Goal: Check status: Check status

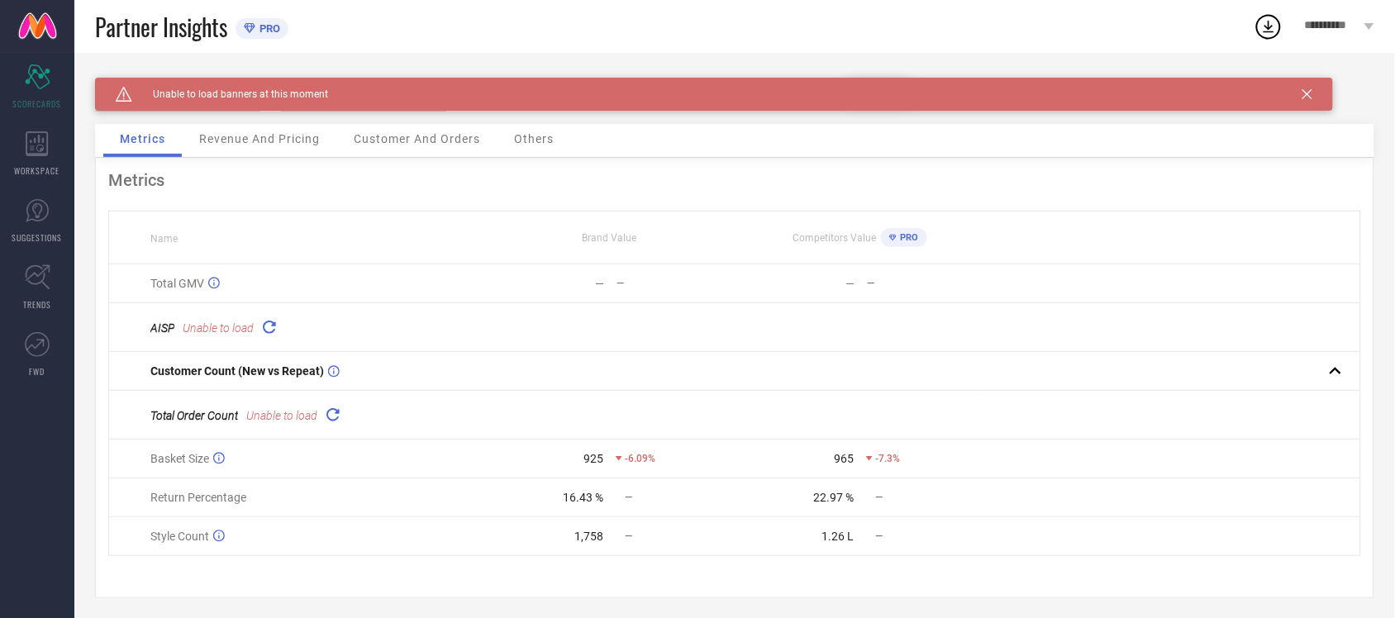
click at [1307, 87] on div "Caution Created with Sketch. Unable to load banners at this moment" at bounding box center [714, 94] width 1238 height 33
click at [1306, 96] on icon at bounding box center [1307, 94] width 10 height 10
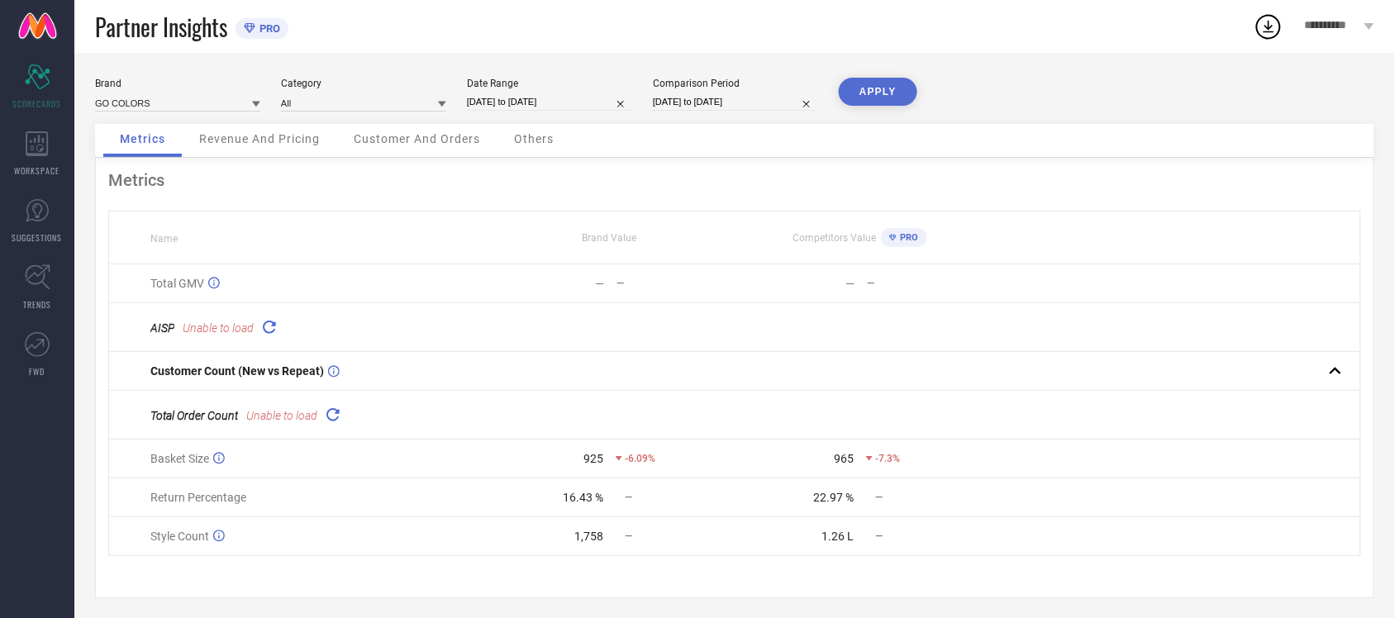
click at [540, 106] on input "[DATE] to [DATE]" at bounding box center [549, 101] width 165 height 17
select select "8"
select select "2025"
select select "9"
select select "2025"
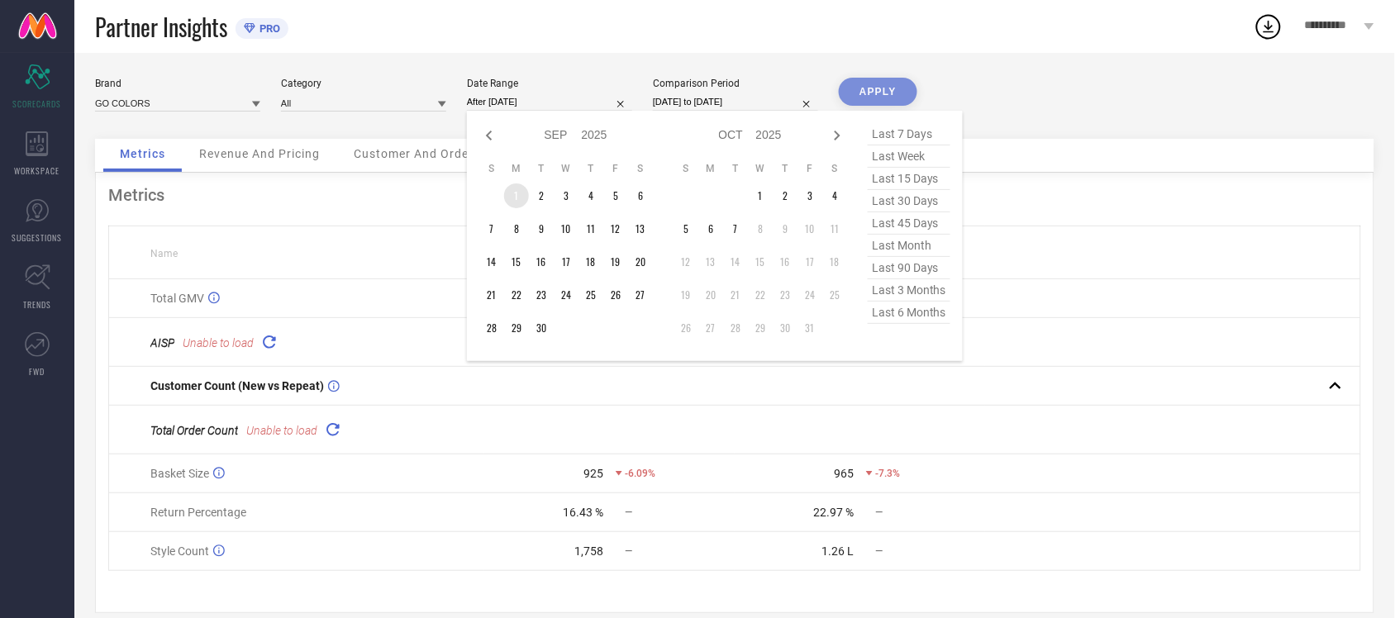
click at [515, 191] on td "1" at bounding box center [516, 195] width 25 height 25
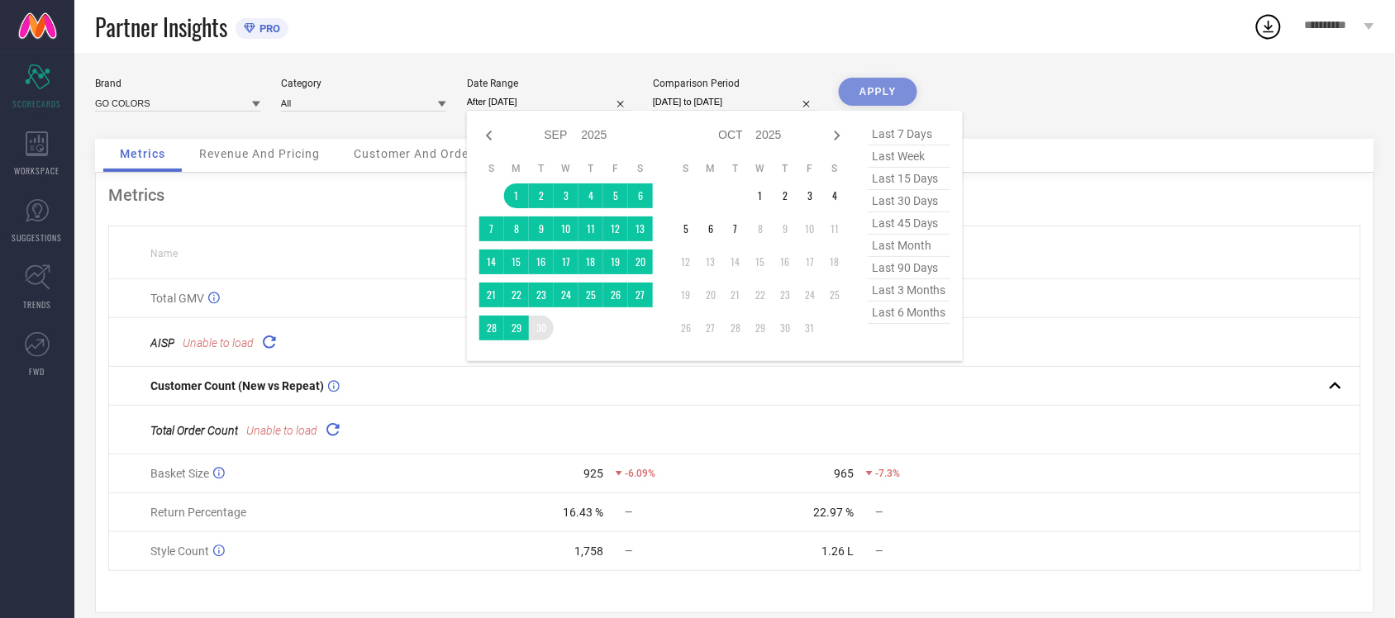
type input "[DATE] to [DATE]"
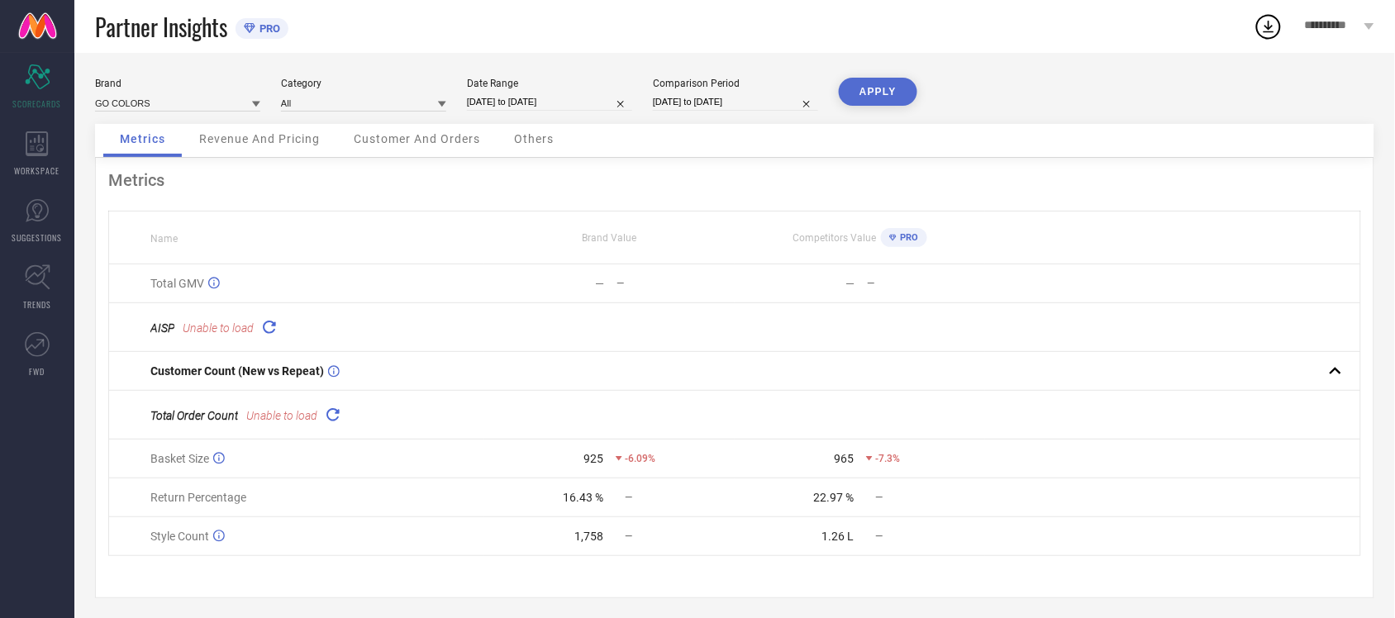
click at [892, 93] on button "APPLY" at bounding box center [878, 92] width 79 height 28
